Goal: Task Accomplishment & Management: Use online tool/utility

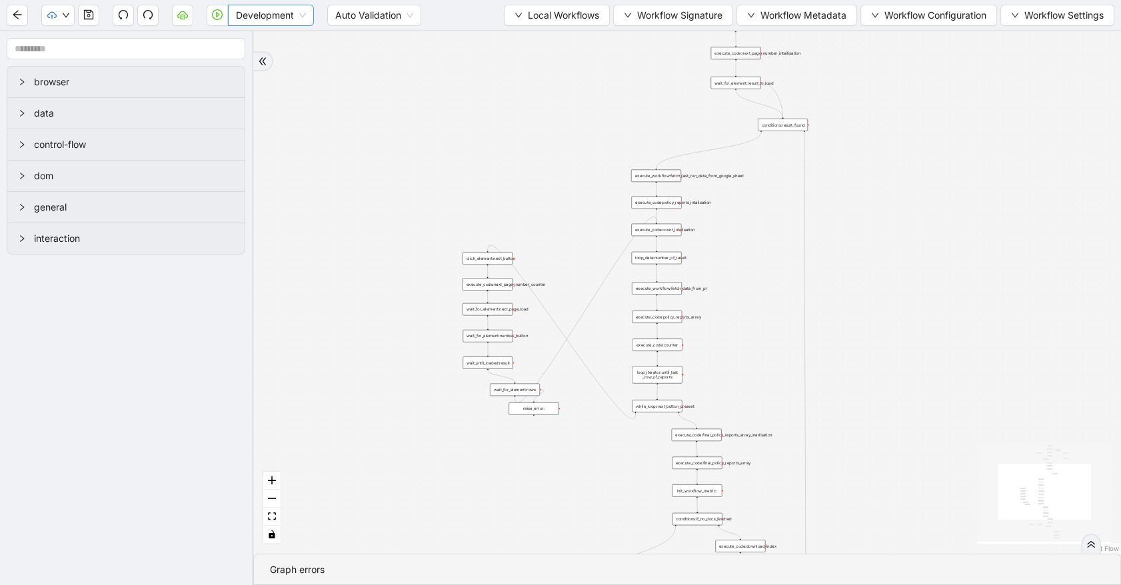
click at [293, 19] on span "Development" at bounding box center [271, 15] width 70 height 20
click at [272, 59] on div "Production" at bounding box center [271, 63] width 65 height 15
click at [220, 15] on icon "play-circle" at bounding box center [217, 14] width 11 height 11
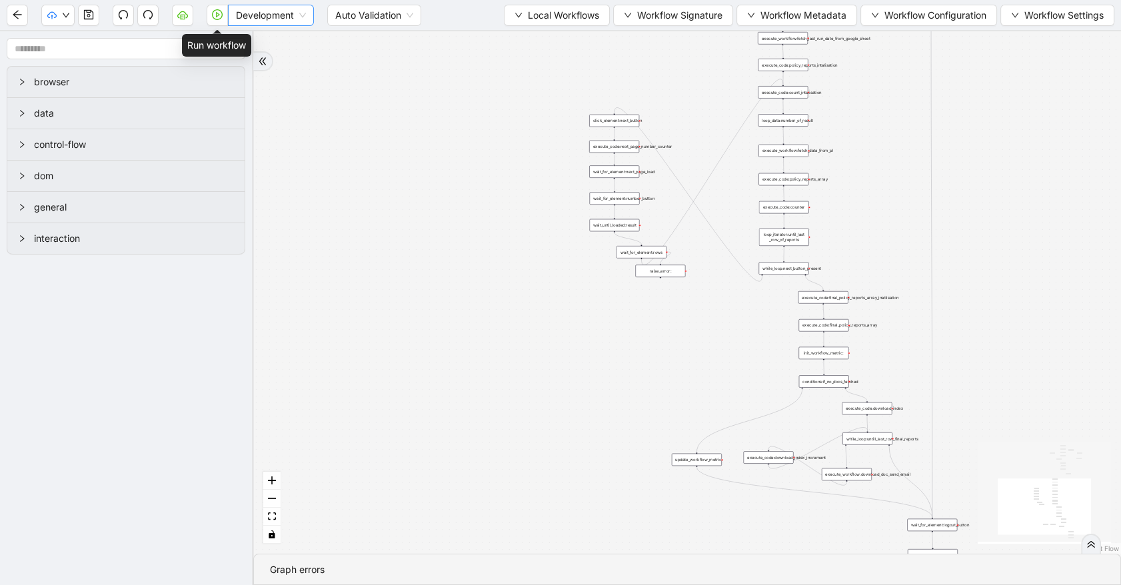
click at [232, 18] on div "Development" at bounding box center [271, 15] width 86 height 21
click at [243, 57] on div "Production" at bounding box center [271, 63] width 65 height 15
click at [220, 20] on button "button" at bounding box center [217, 15] width 21 height 21
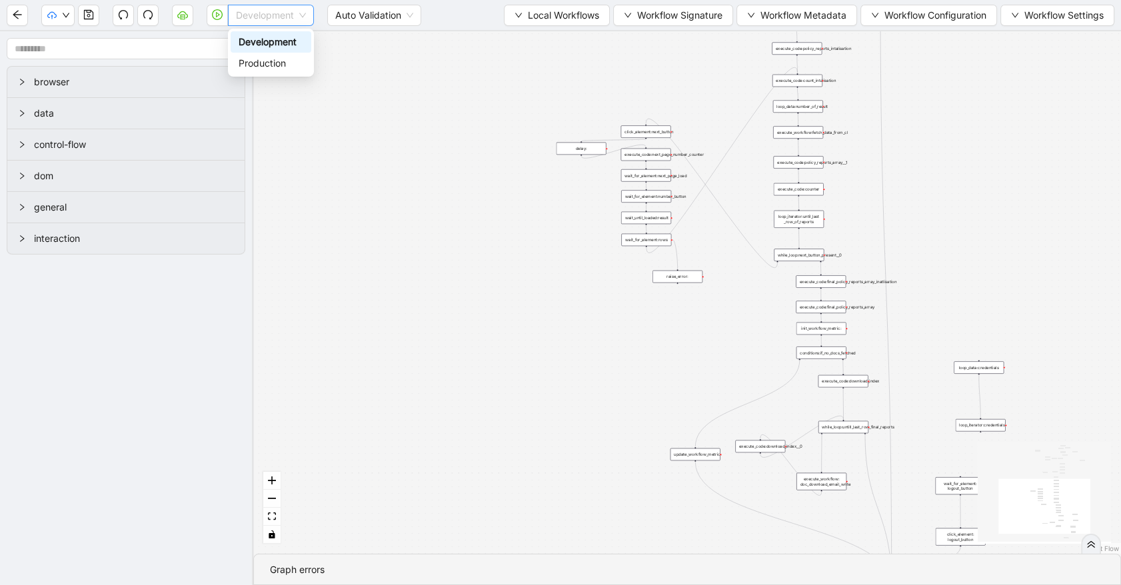
click at [269, 18] on span "Development" at bounding box center [271, 15] width 70 height 20
click at [265, 56] on div "Production" at bounding box center [271, 63] width 65 height 15
click at [221, 21] on button "button" at bounding box center [217, 15] width 21 height 21
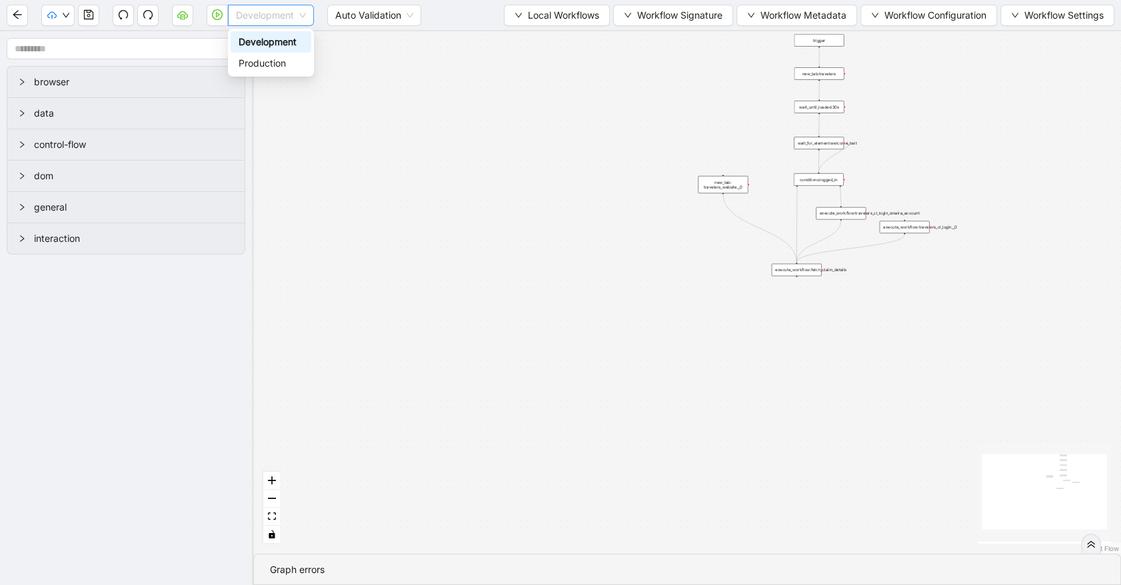
click at [307, 13] on div "Development" at bounding box center [271, 15] width 86 height 21
click at [281, 60] on div "Production" at bounding box center [271, 63] width 65 height 15
click at [220, 13] on icon "play-circle" at bounding box center [217, 14] width 11 height 11
